Goal: Task Accomplishment & Management: Use online tool/utility

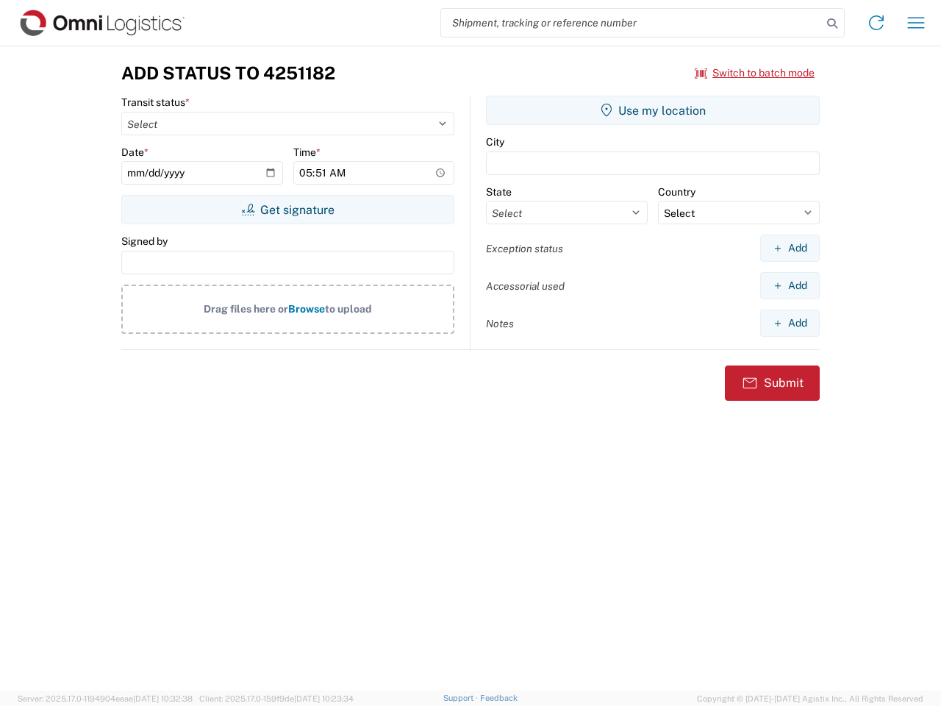
click at [632, 23] on input "search" at bounding box center [631, 23] width 381 height 28
click at [832, 24] on icon at bounding box center [832, 23] width 21 height 21
click at [876, 23] on icon at bounding box center [877, 23] width 24 height 24
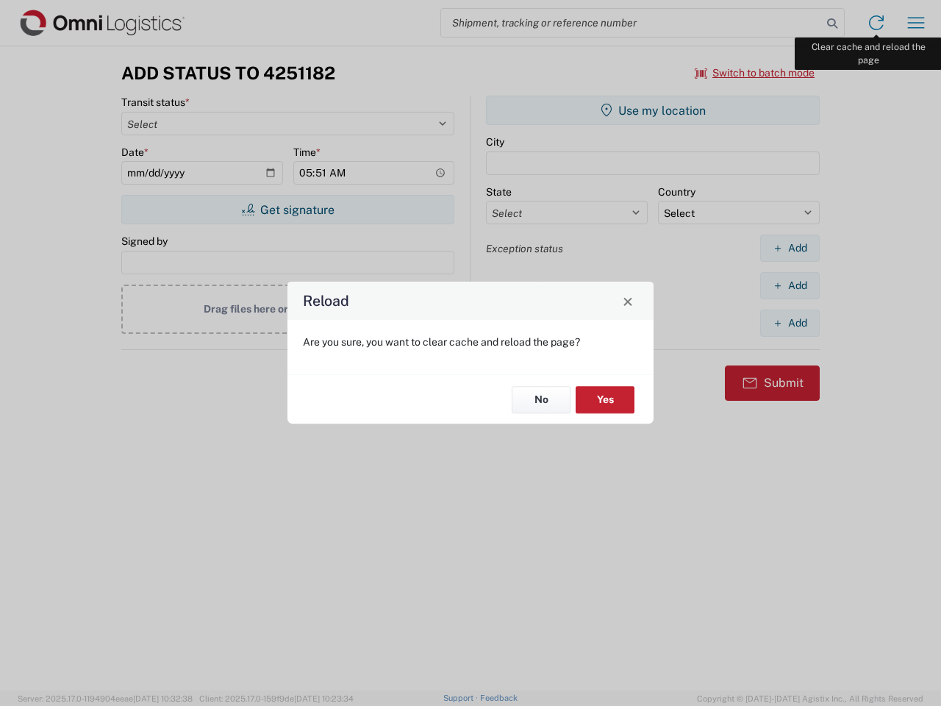
click at [916, 23] on div "Reload Are you sure, you want to clear cache and reload the page? No Yes" at bounding box center [470, 353] width 941 height 706
click at [755, 73] on div "Reload Are you sure, you want to clear cache and reload the page? No Yes" at bounding box center [470, 353] width 941 height 706
click at [288, 210] on div "Reload Are you sure, you want to clear cache and reload the page? No Yes" at bounding box center [470, 353] width 941 height 706
click at [653, 110] on div "Reload Are you sure, you want to clear cache and reload the page? No Yes" at bounding box center [470, 353] width 941 height 706
click at [790, 248] on div "Reload Are you sure, you want to clear cache and reload the page? No Yes" at bounding box center [470, 353] width 941 height 706
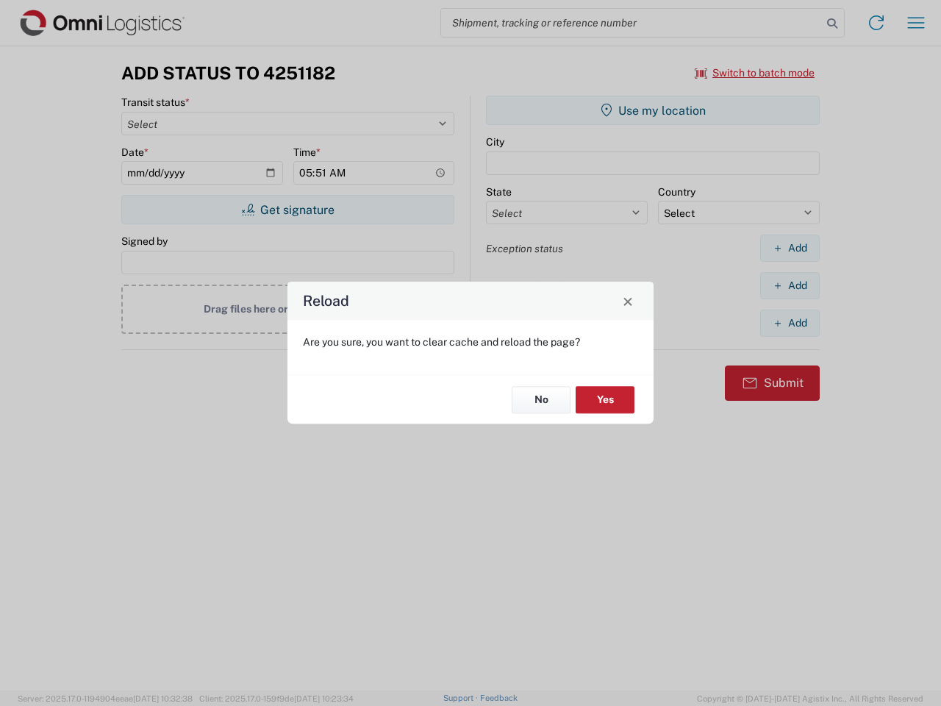
click at [790, 285] on div "Reload Are you sure, you want to clear cache and reload the page? No Yes" at bounding box center [470, 353] width 941 height 706
click at [790, 323] on div "Reload Are you sure, you want to clear cache and reload the page? No Yes" at bounding box center [470, 353] width 941 height 706
